Goal: Transaction & Acquisition: Purchase product/service

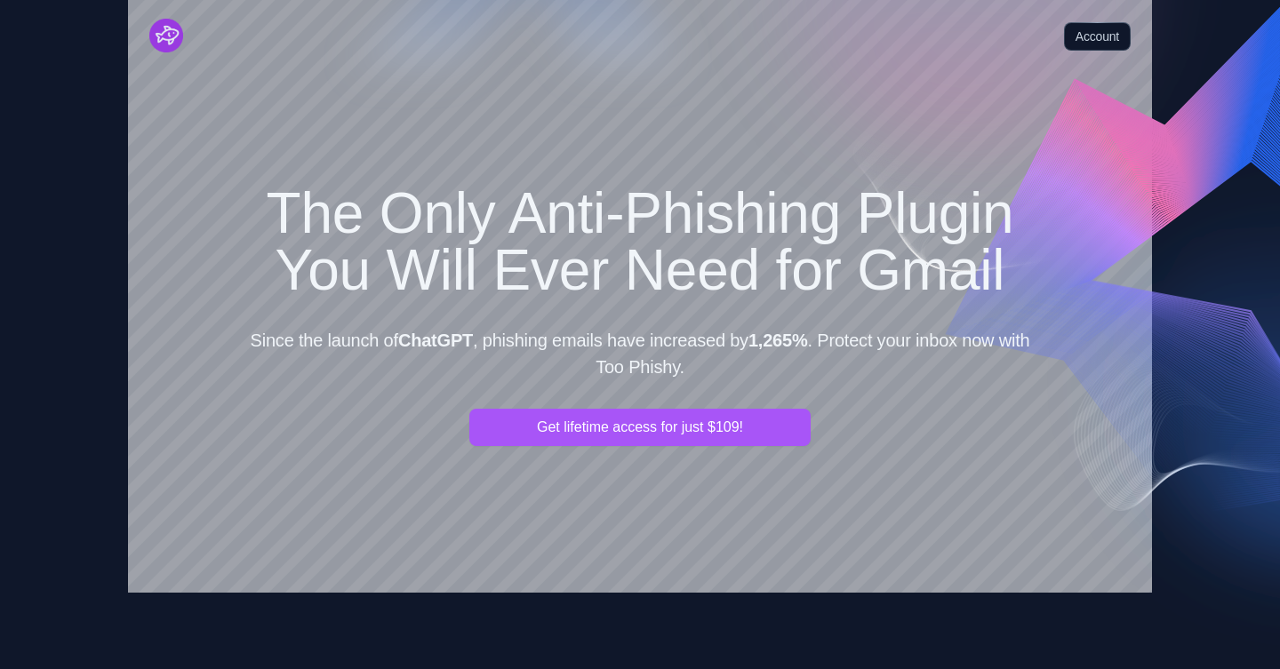
drag, startPoint x: 554, startPoint y: 220, endPoint x: 958, endPoint y: 222, distance: 404.3
click at [958, 222] on h1 "The Only Anti-Phishing Plugin You Will Ever Need for Gmail" at bounding box center [640, 242] width 796 height 114
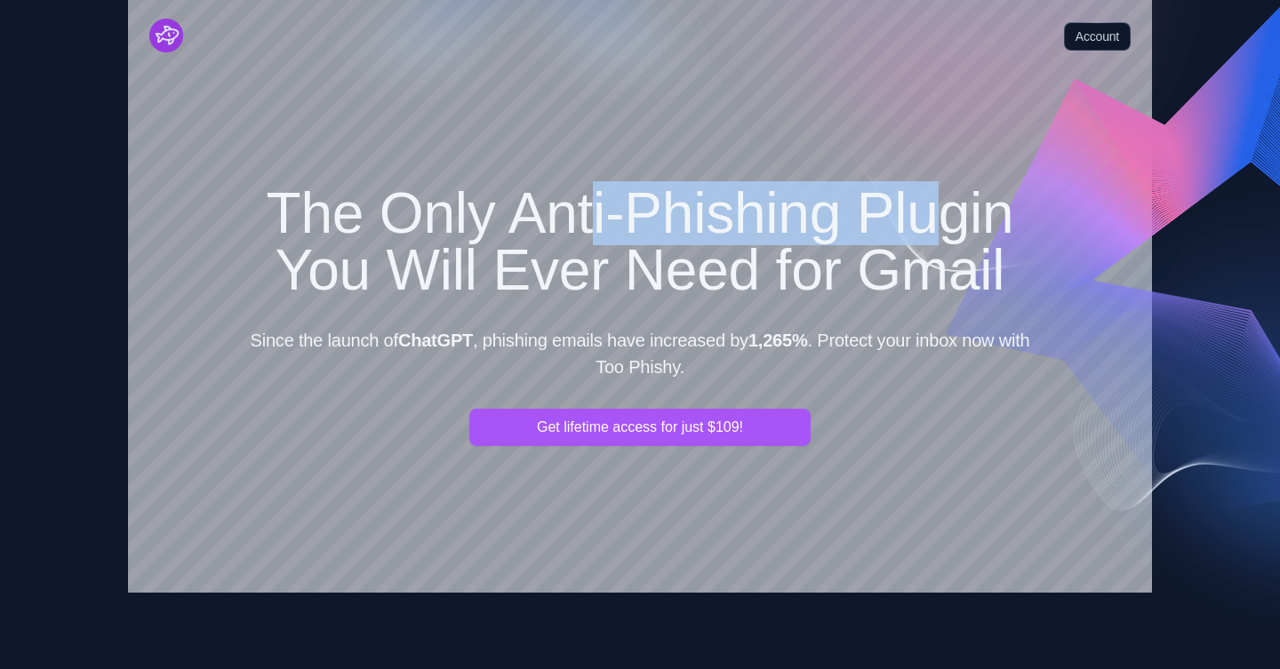
drag, startPoint x: 958, startPoint y: 222, endPoint x: 579, endPoint y: 221, distance: 378.6
click at [579, 222] on h1 "The Only Anti-Phishing Plugin You Will Ever Need for Gmail" at bounding box center [640, 242] width 796 height 114
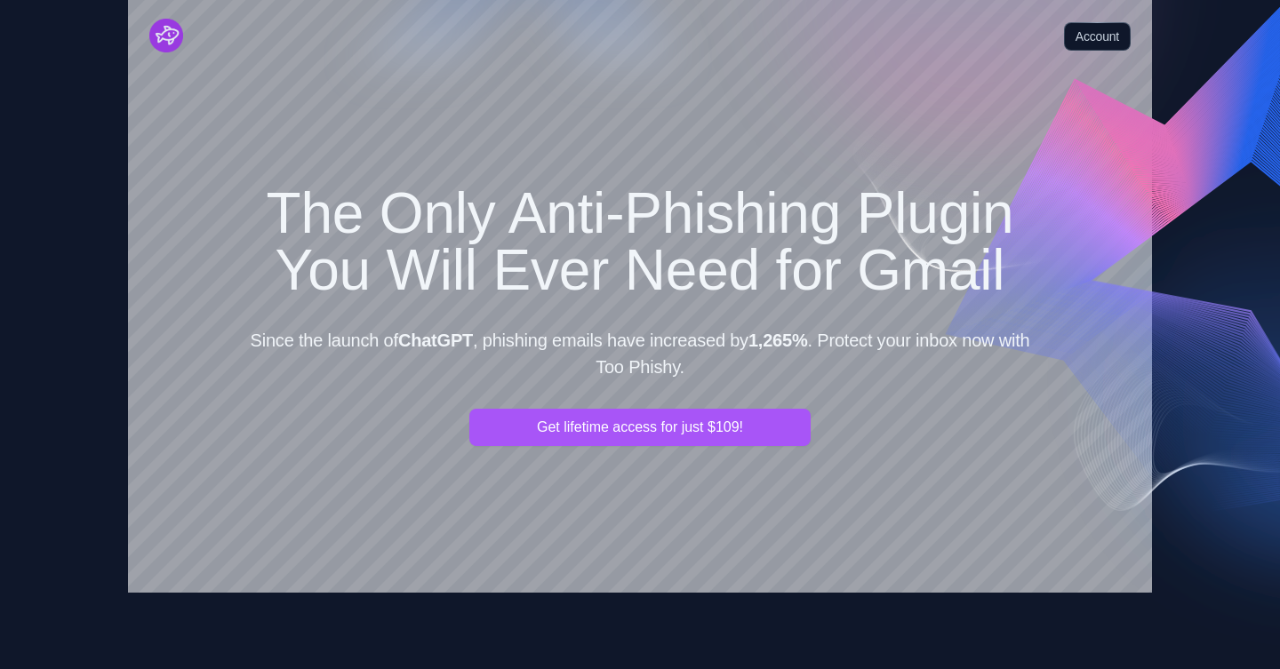
click at [571, 295] on h1 "The Only Anti-Phishing Plugin You Will Ever Need for Gmail" at bounding box center [640, 242] width 796 height 114
drag, startPoint x: 532, startPoint y: 336, endPoint x: 849, endPoint y: 337, distance: 316.4
click at [849, 337] on p "Since the launch of ChatGPT , phishing emails have increased by 1,265% . Protec…" at bounding box center [640, 353] width 796 height 53
click at [808, 337] on b "1,265%" at bounding box center [778, 341] width 60 height 20
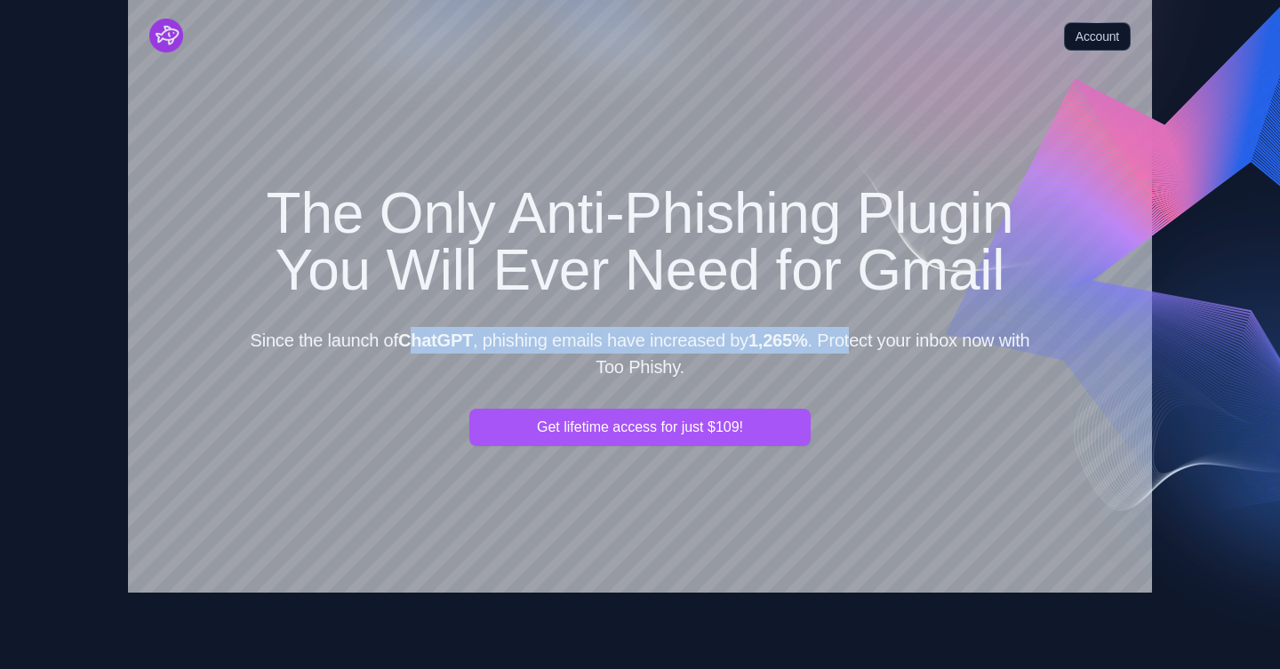
drag, startPoint x: 906, startPoint y: 339, endPoint x: 437, endPoint y: 339, distance: 469.2
click at [437, 339] on p "Since the launch of ChatGPT , phishing emails have increased by 1,265% . Protec…" at bounding box center [640, 353] width 796 height 53
click at [437, 339] on b "ChatGPT" at bounding box center [435, 341] width 75 height 20
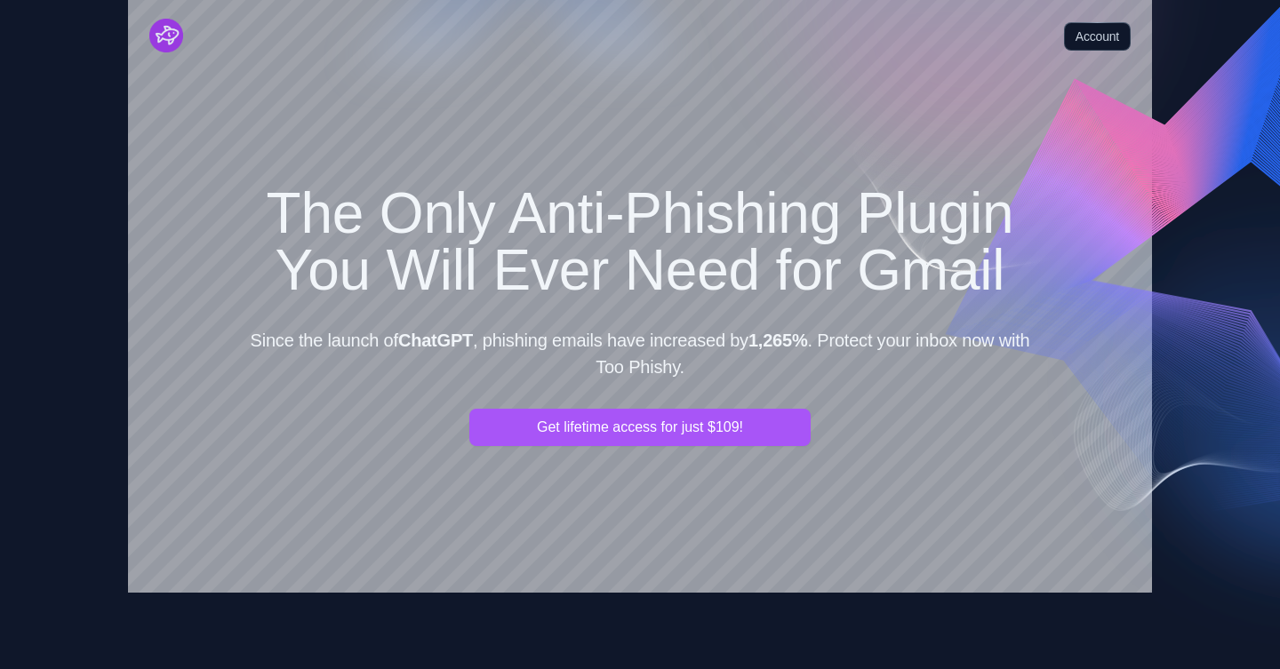
click at [914, 337] on p "Since the launch of ChatGPT , phishing emails have increased by 1,265% . Protec…" at bounding box center [640, 353] width 796 height 53
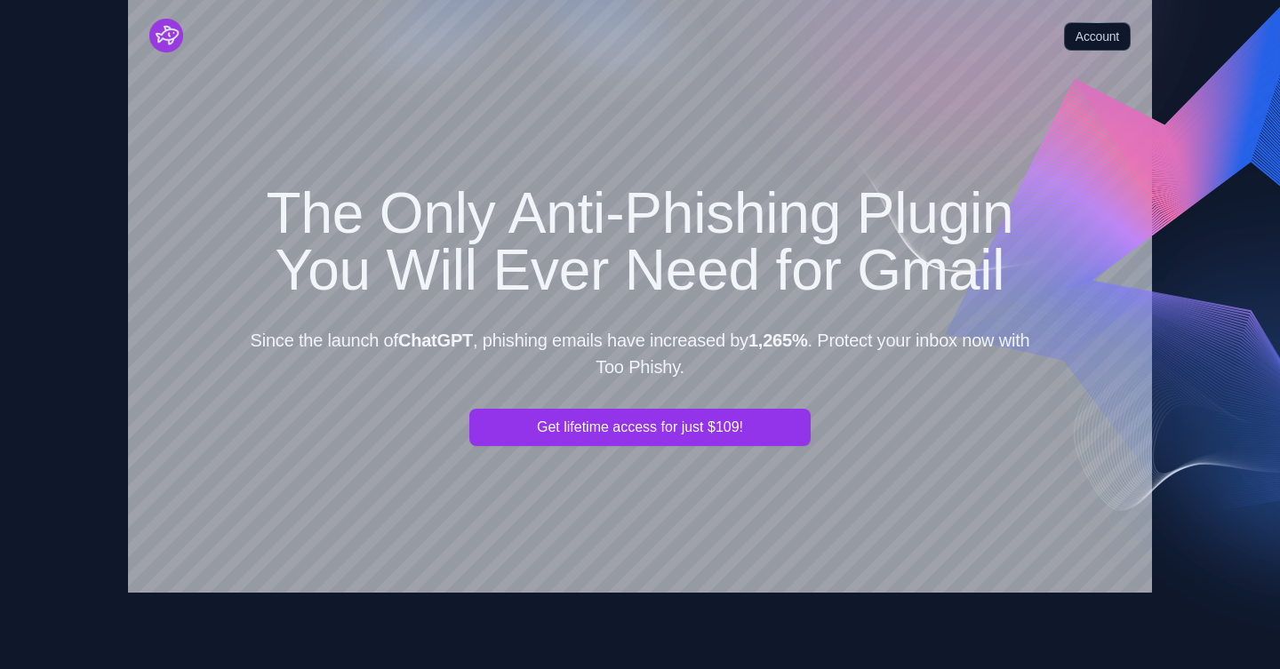
click at [627, 436] on button "Get lifetime access for just $109!" at bounding box center [639, 427] width 341 height 37
